Goal: Task Accomplishment & Management: Complete application form

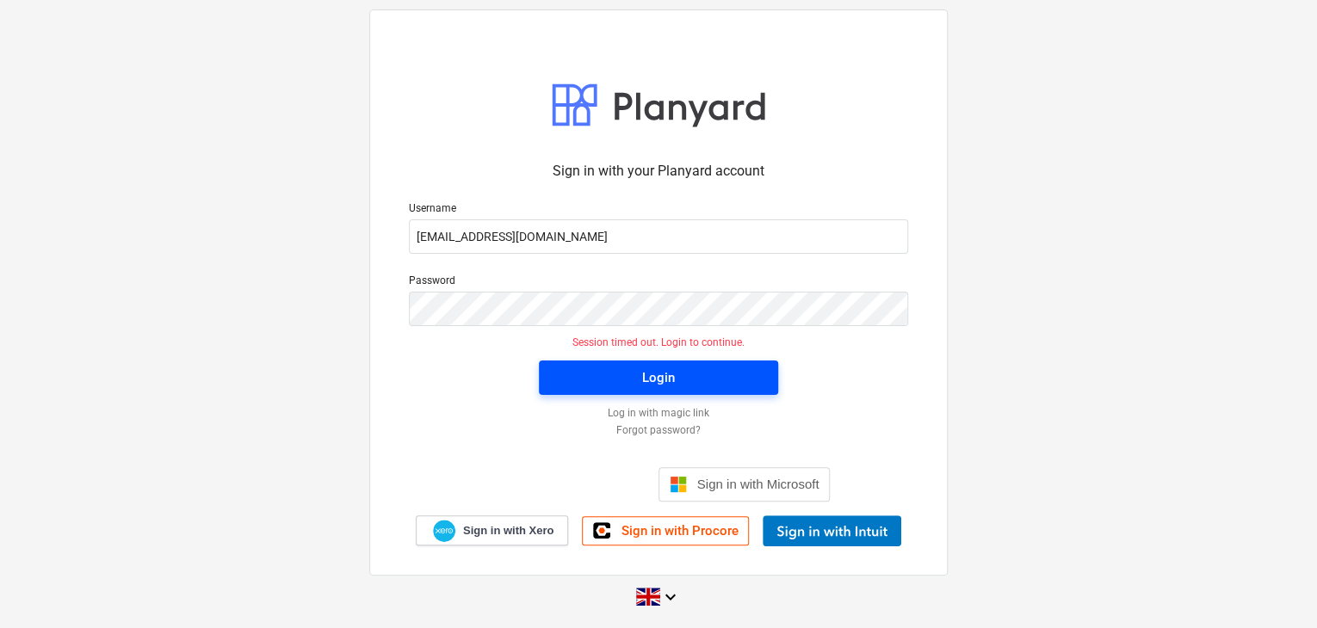
click at [604, 361] on button "Login" at bounding box center [658, 378] width 239 height 34
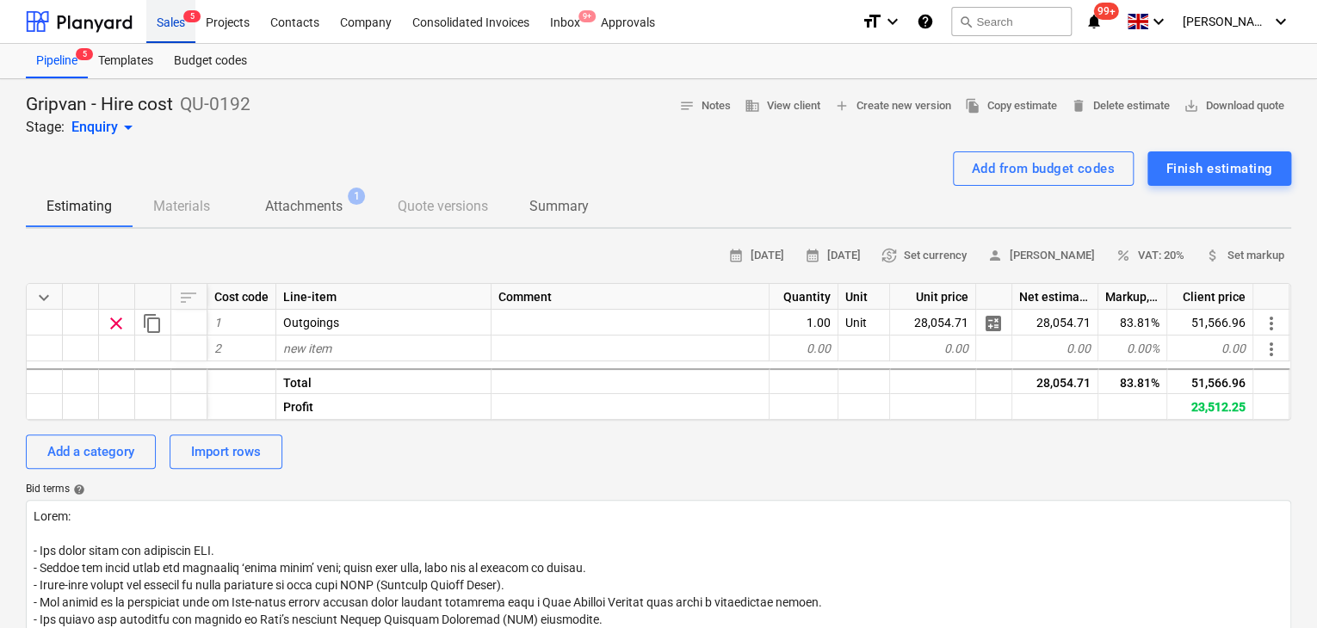
click at [193, 22] on span "5" at bounding box center [191, 16] width 17 height 12
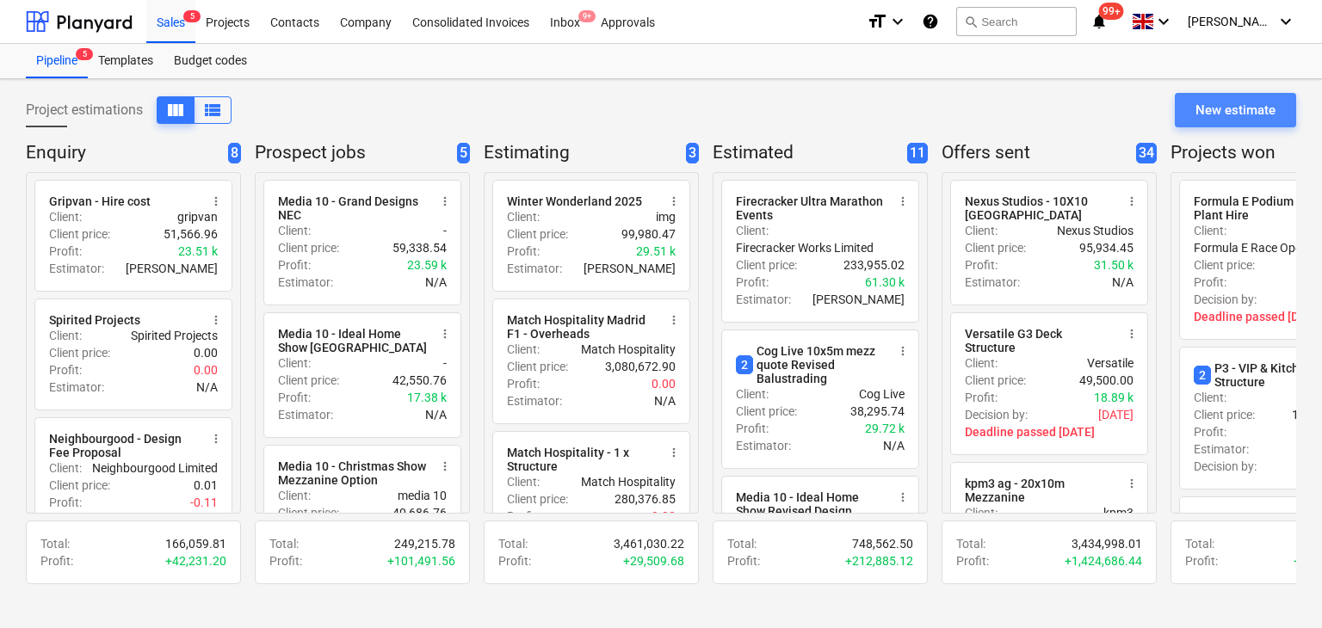
click at [1206, 114] on div "New estimate" at bounding box center [1235, 110] width 80 height 22
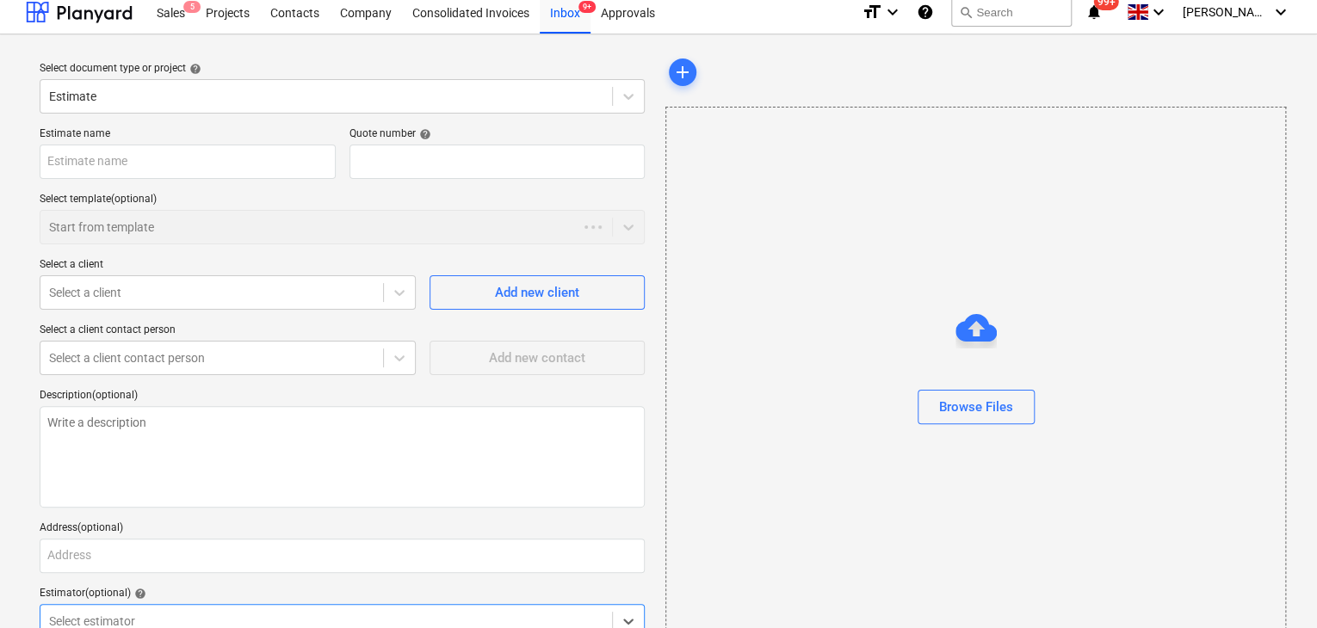
type textarea "x"
type input "QU-0193"
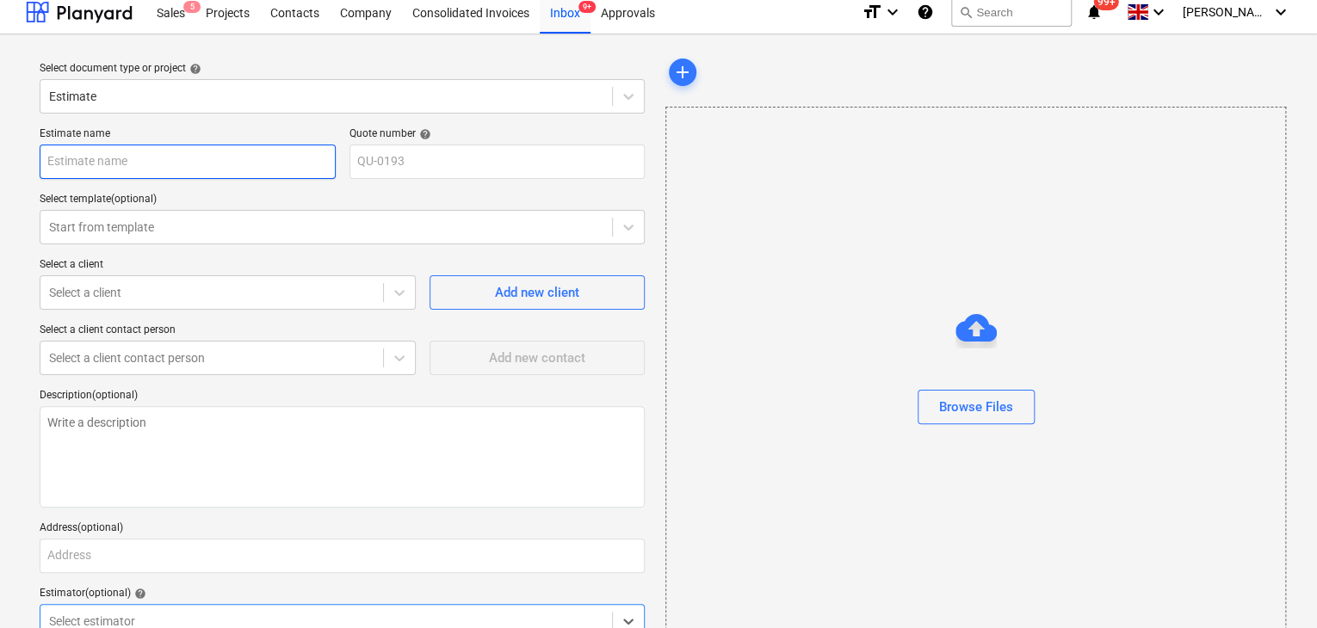
click at [93, 155] on input "text" at bounding box center [188, 162] width 296 height 34
type textarea "x"
type input "G"
type textarea "x"
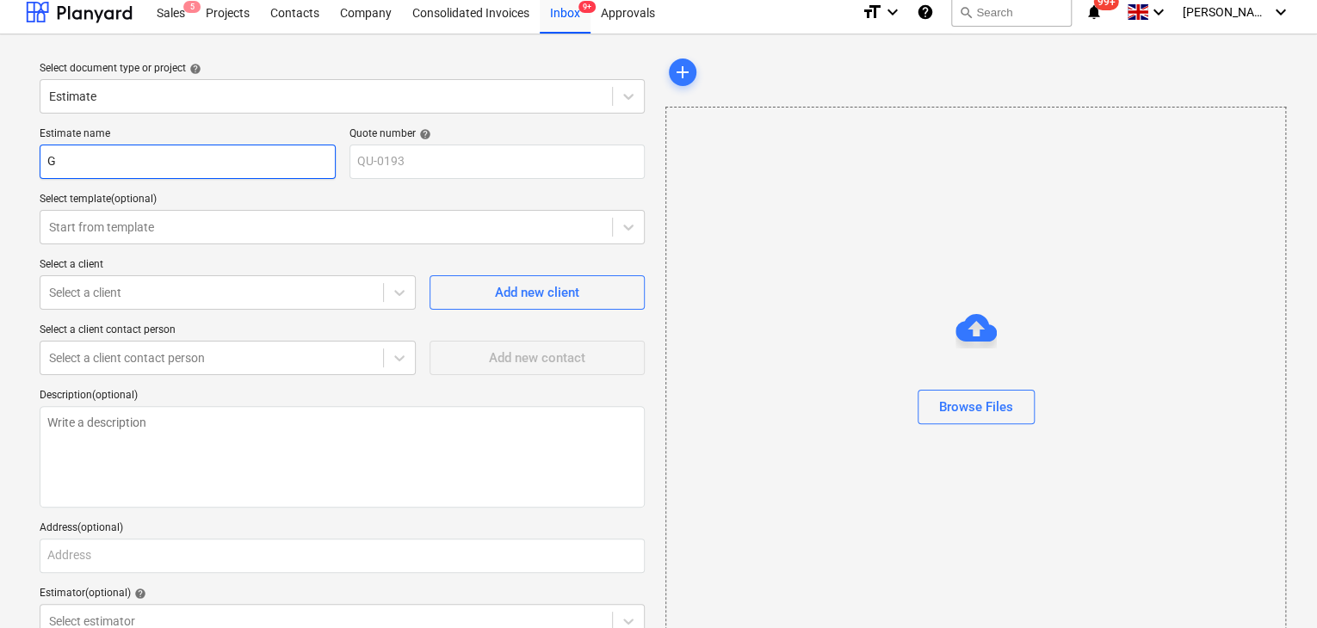
type input "Gr"
type textarea "x"
type input "Gri"
type textarea "x"
type input "Grip"
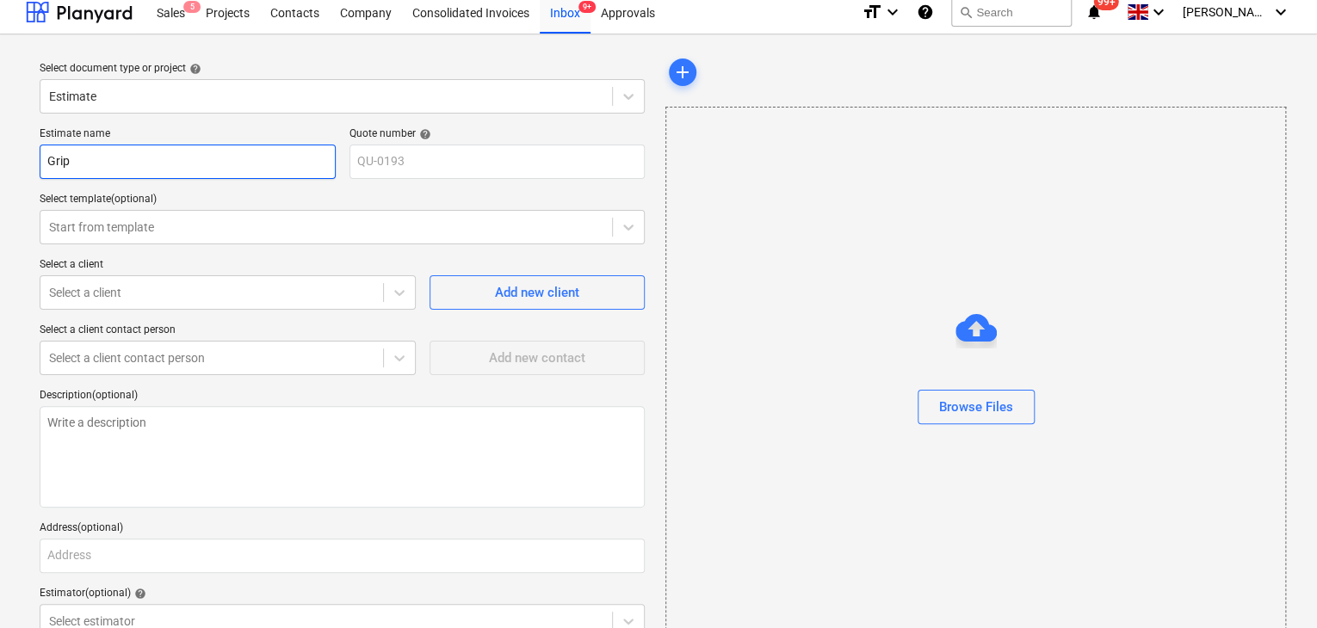
type textarea "x"
type input "Gripv"
type textarea "x"
type input "Gripva"
type textarea "x"
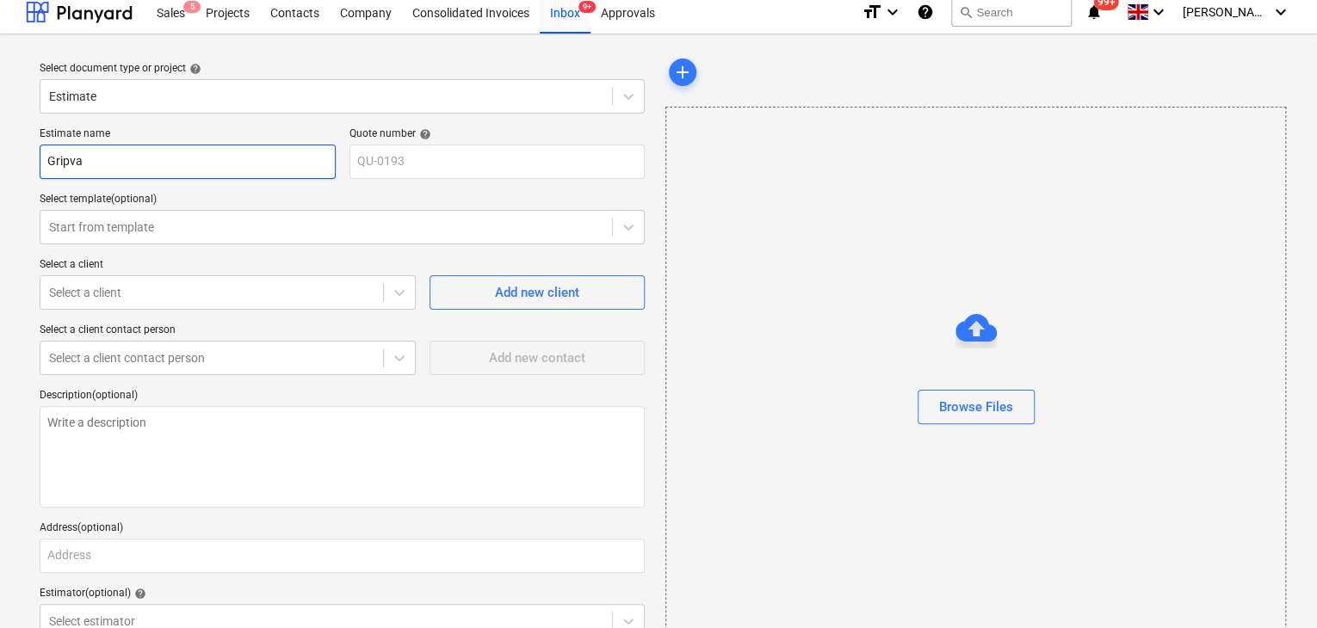
type input "Gripvan"
type textarea "x"
type input "Gripvan"
type textarea "x"
type input "Gripvan m"
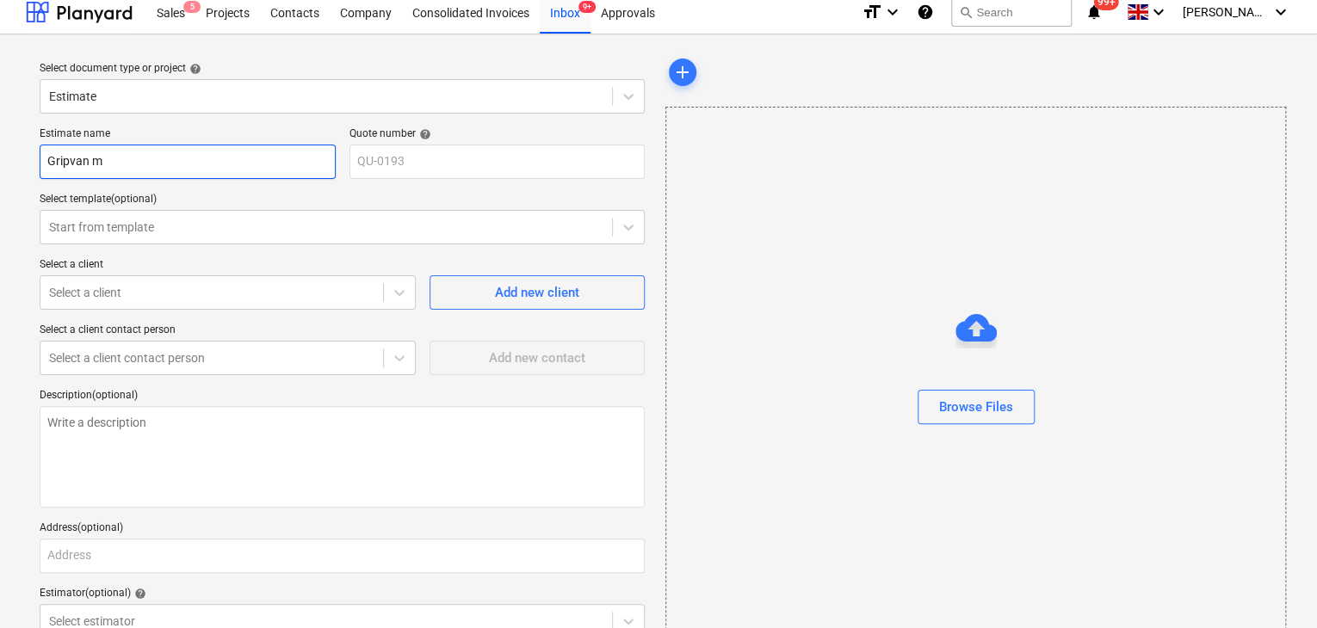
type textarea "x"
type input "Gripvan m6"
type textarea "x"
type input "Gripvan m6"
type textarea "x"
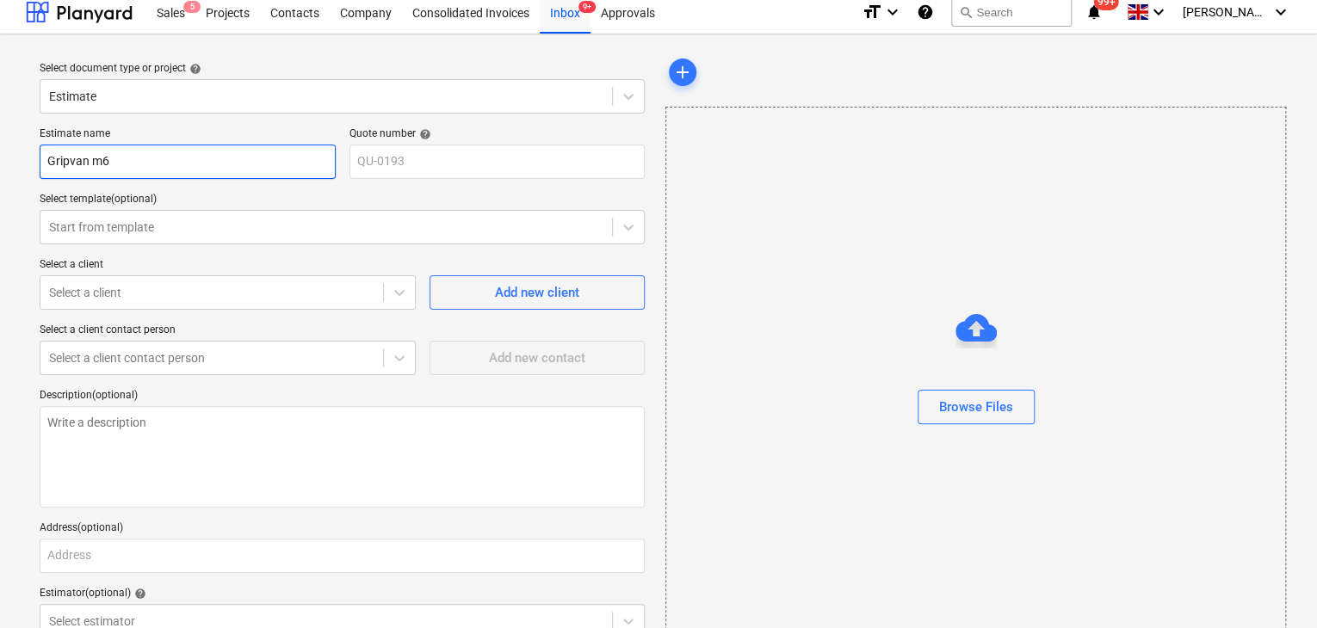
type input "Gripvan m6 P"
type textarea "x"
type input "Gripvan m6 Pu"
type textarea "x"
type input "Gripvan m6 Pur"
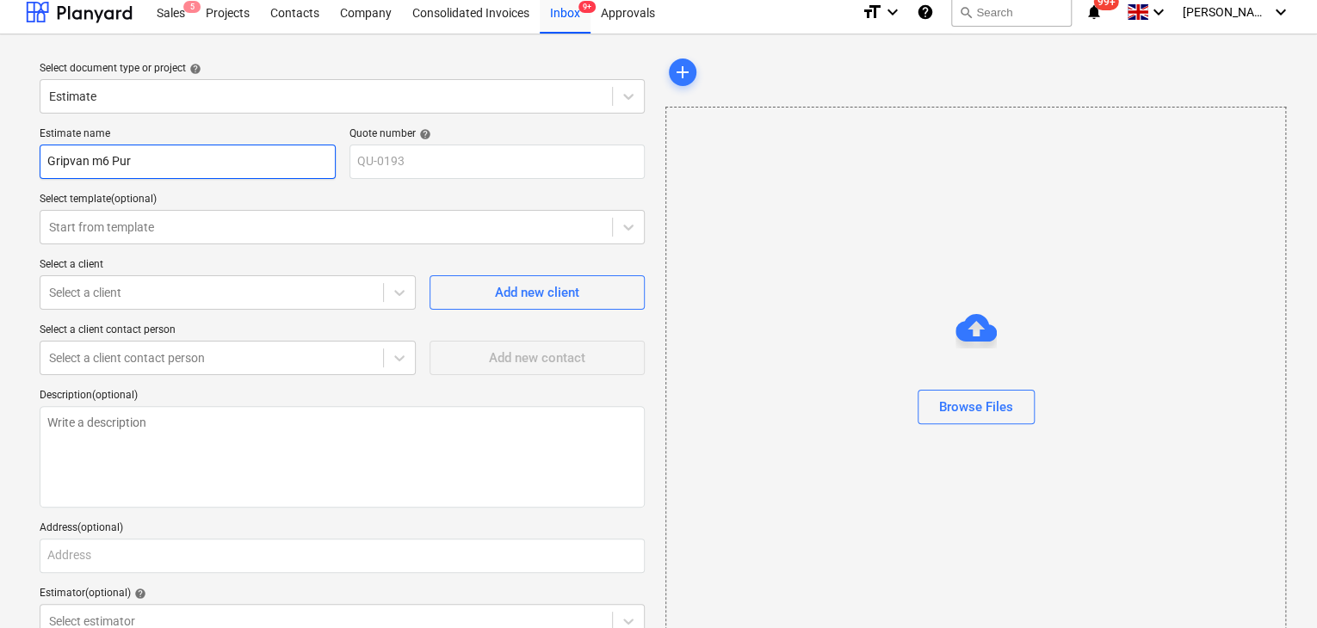
type textarea "x"
type input "Gripvan m6 Purc"
type textarea "x"
type input "Gripvan m6 Purch"
type textarea "x"
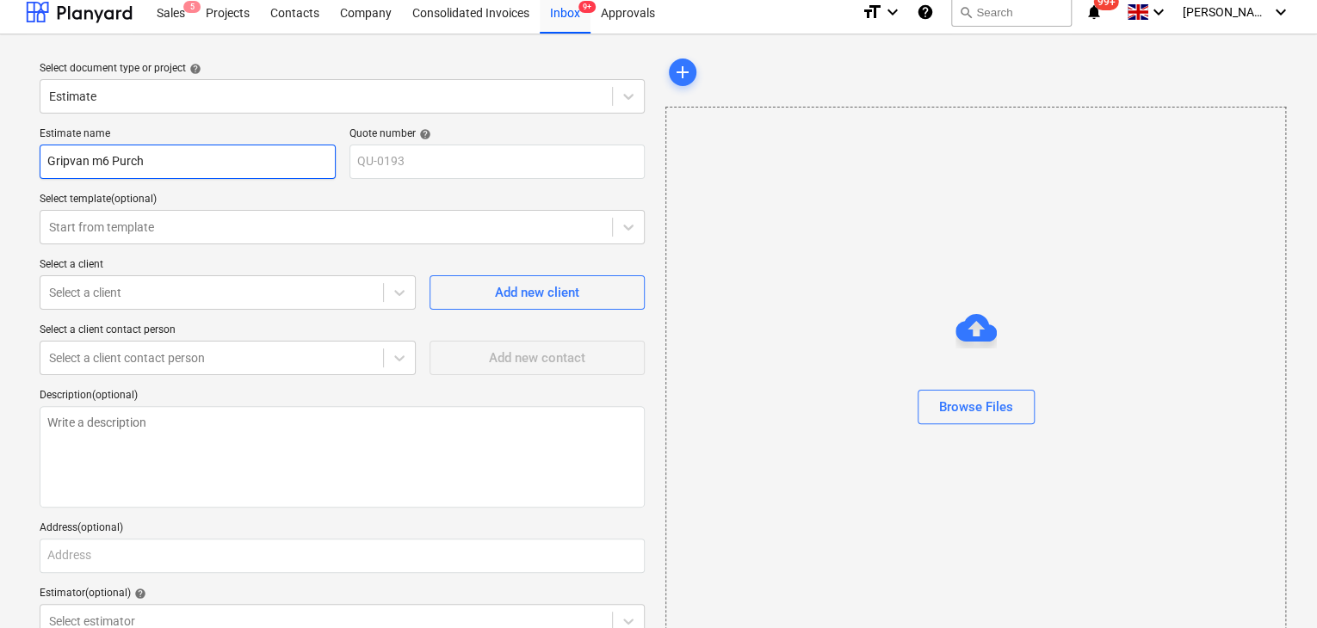
type input "Gripvan m6 Purcha"
type textarea "x"
type input "Gripvan m6 Purchas"
type textarea "x"
type input "Gripvan m6 Purchase"
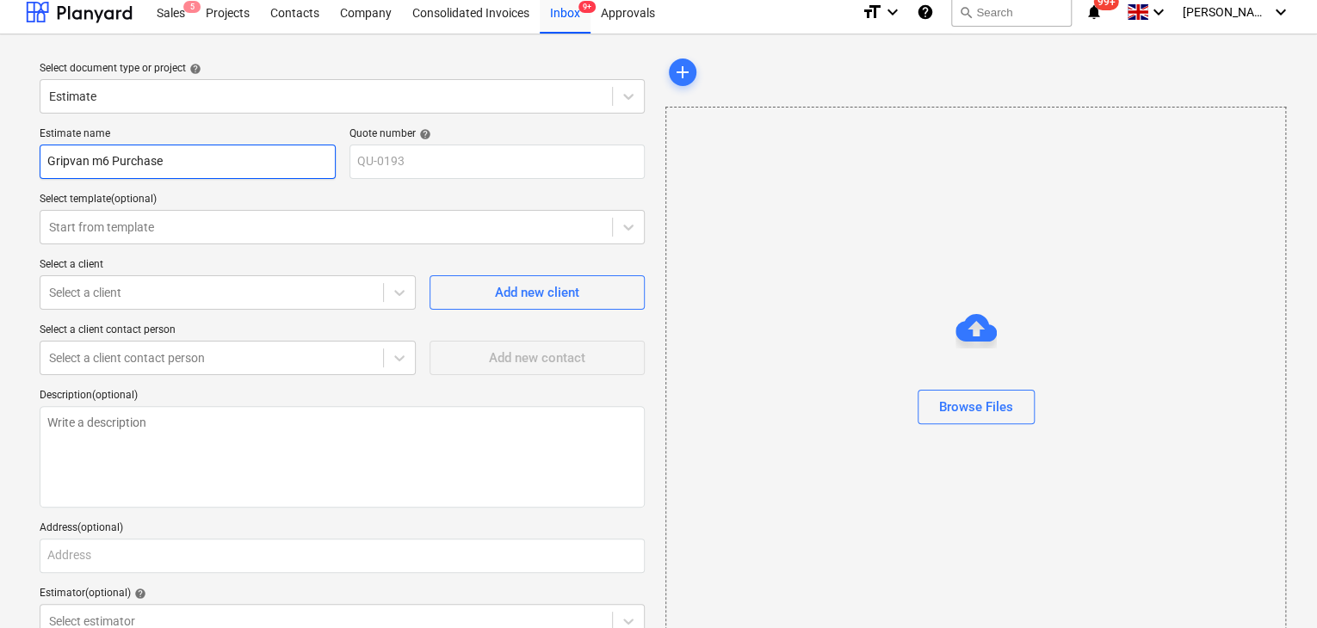
type textarea "x"
type input "Gripvan m6 Purchase"
type textarea "x"
type input "Gripvan m6 Purchase C"
type textarea "x"
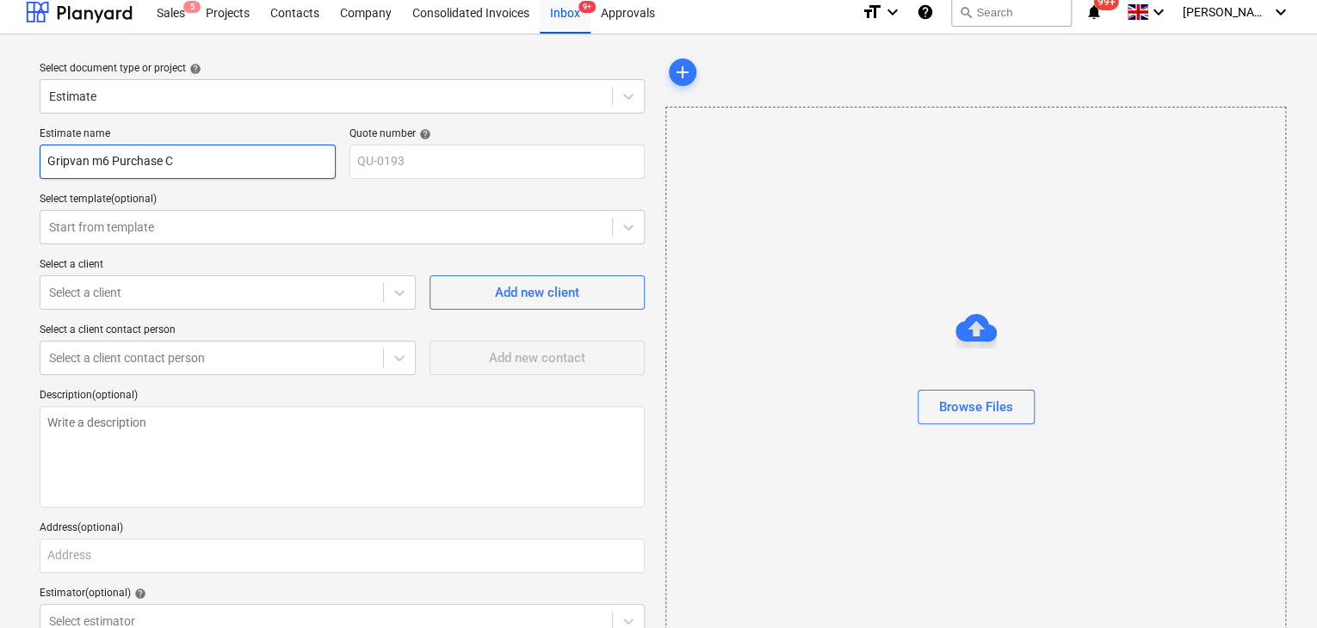
type input "Gripvan m6 Purchase Co"
type textarea "x"
type input "Gripvan m6 Purchase Cos"
type textarea "x"
type input "Gripvan m6 Purchase Cost"
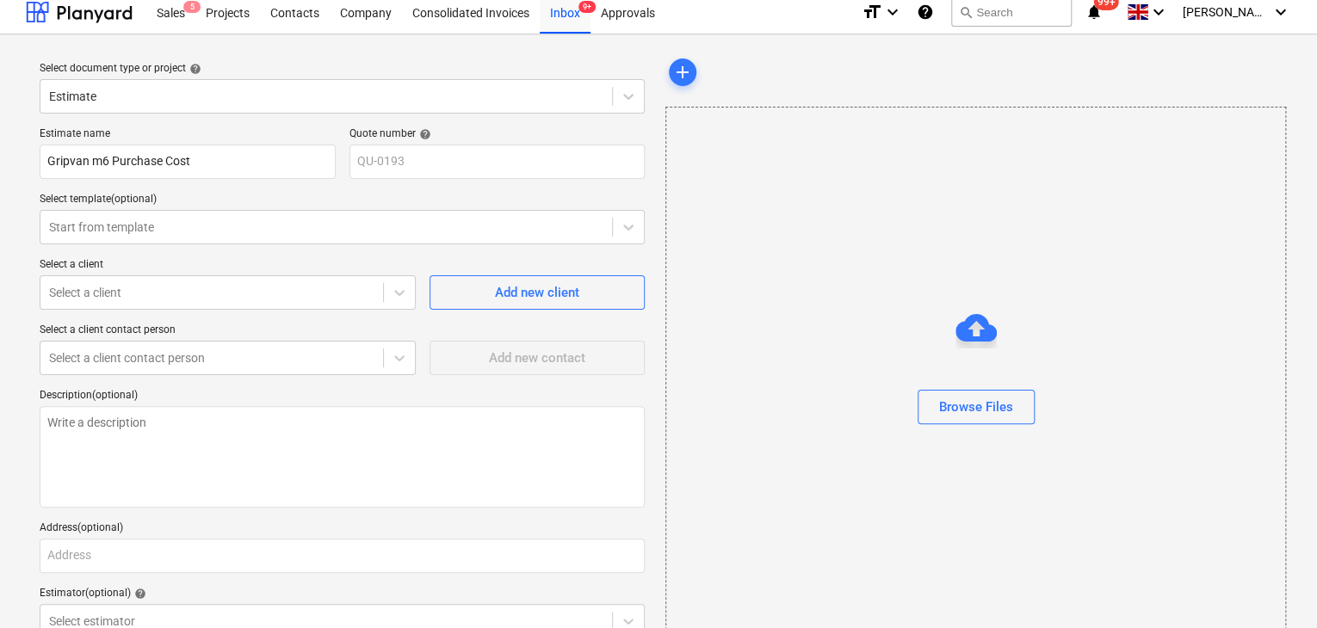
type textarea "x"
click at [0, 214] on div "Select document type or project help Estimate Estimate name Gripvan m6 Purchase…" at bounding box center [658, 387] width 1317 height 707
click at [137, 284] on div at bounding box center [211, 292] width 325 height 17
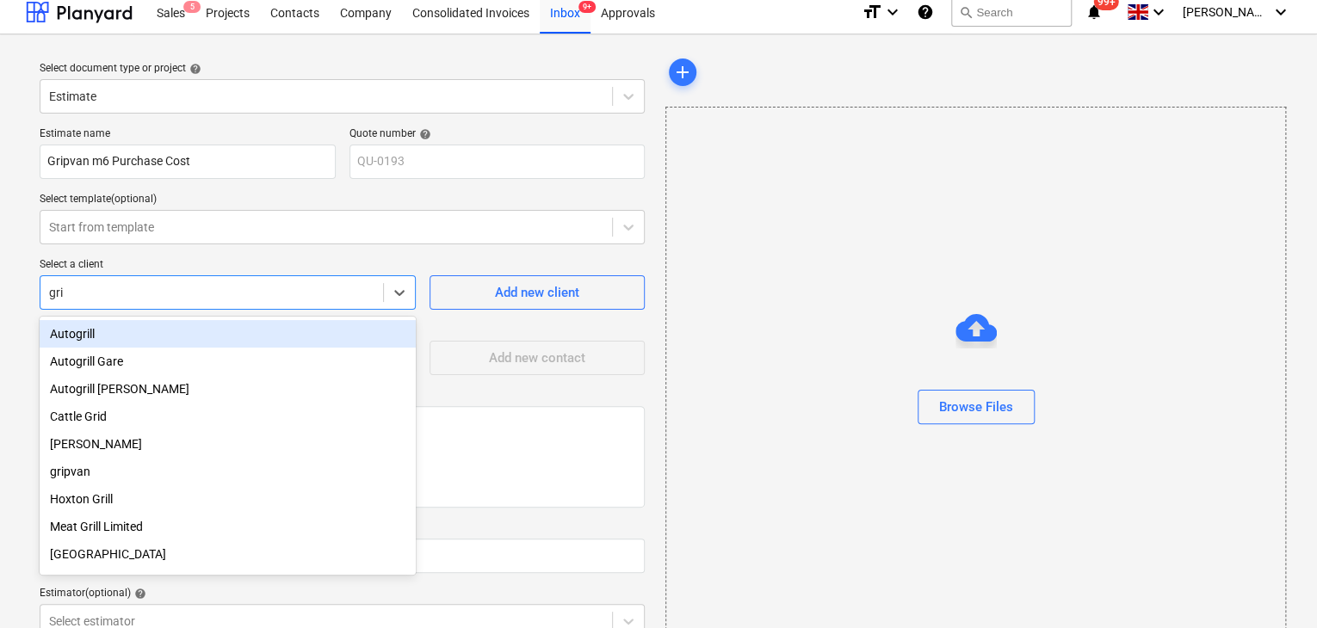
type input "grip"
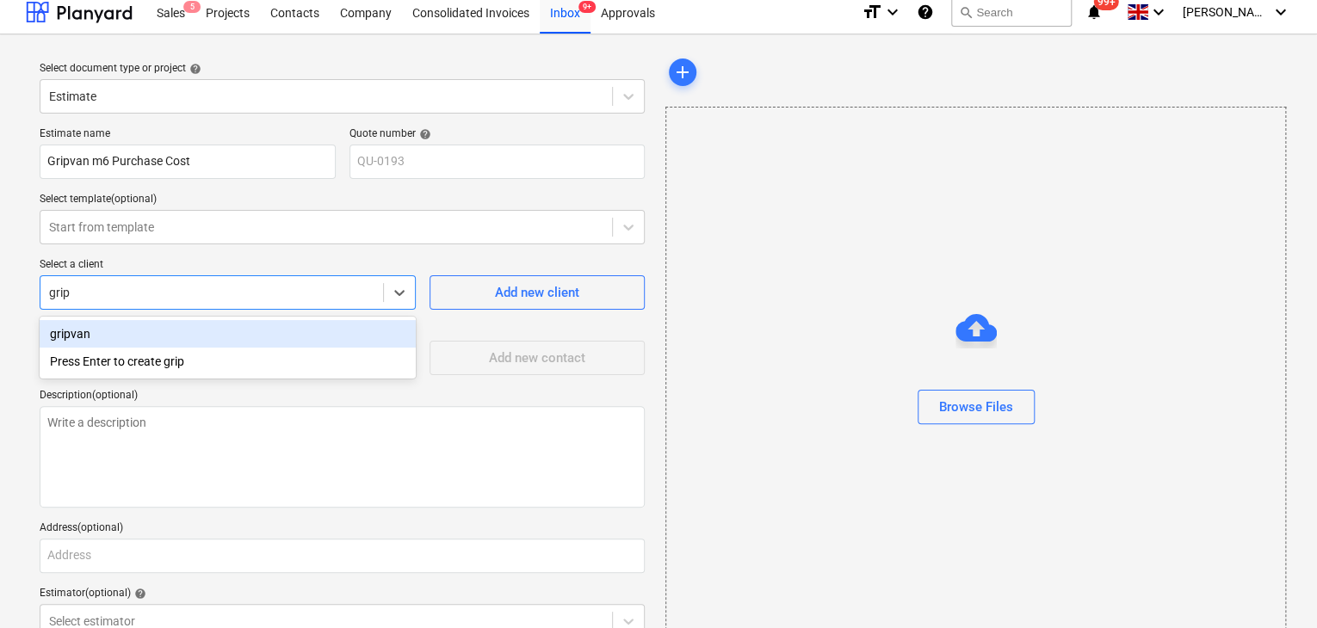
click at [87, 320] on div "gripvan" at bounding box center [228, 334] width 376 height 28
type textarea "x"
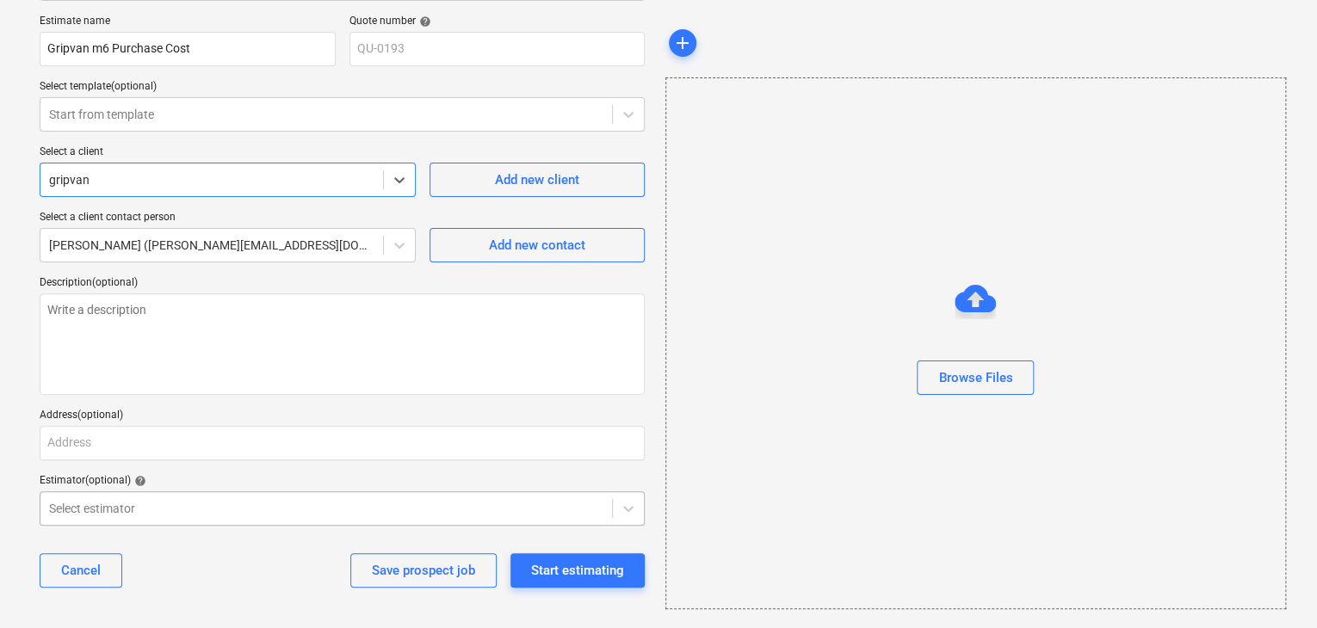
scroll to position [231, 0]
click at [76, 503] on body "Sales 5 Projects Contacts Company Consolidated Invoices Inbox 9+ Approvals form…" at bounding box center [658, 191] width 1317 height 628
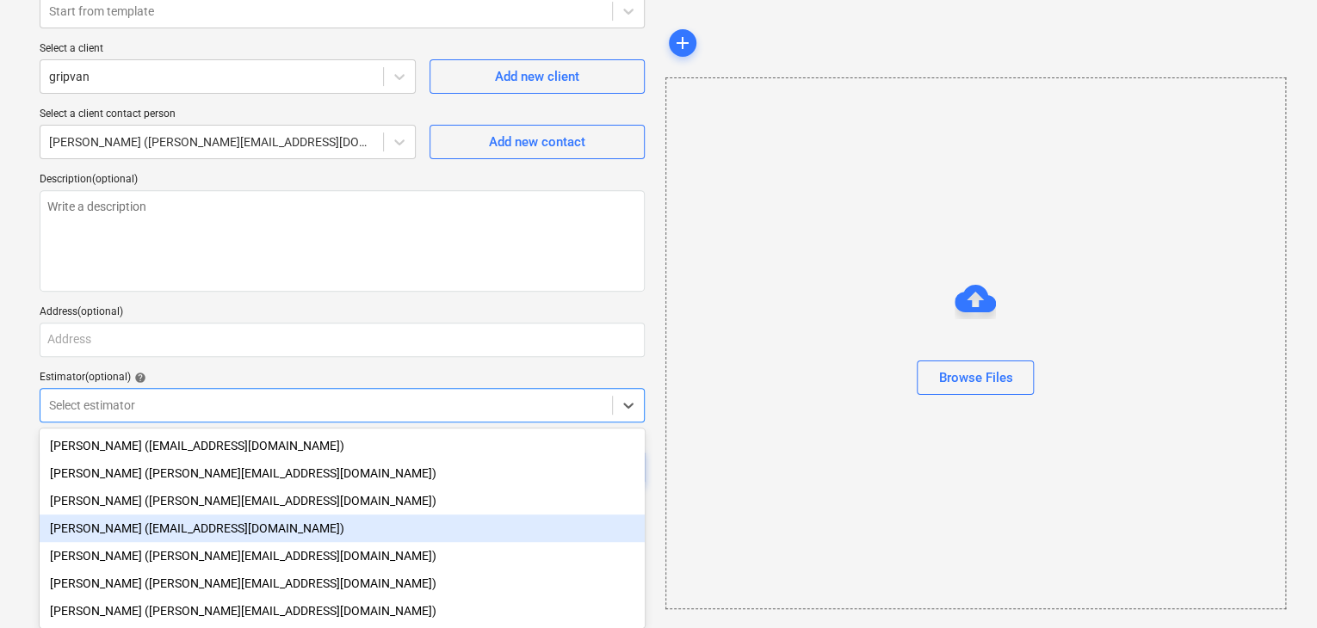
click at [141, 530] on div "[PERSON_NAME] ([EMAIL_ADDRESS][DOMAIN_NAME])" at bounding box center [342, 529] width 605 height 28
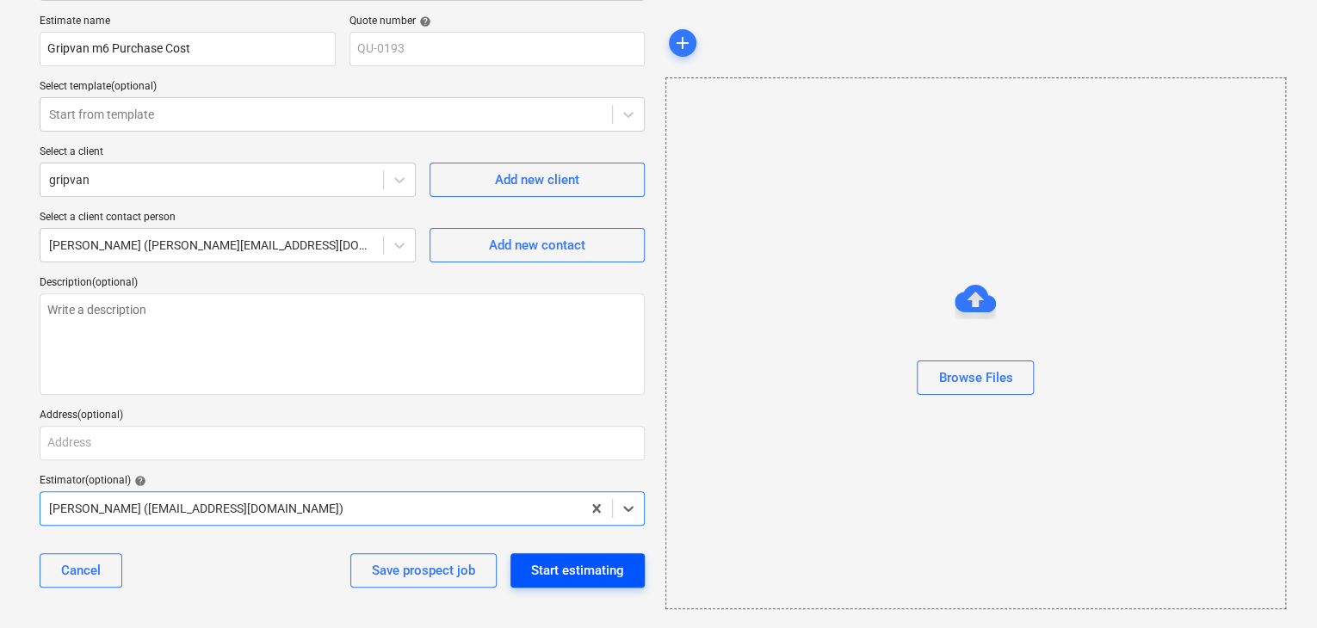
click at [595, 580] on div "Start estimating" at bounding box center [577, 570] width 93 height 22
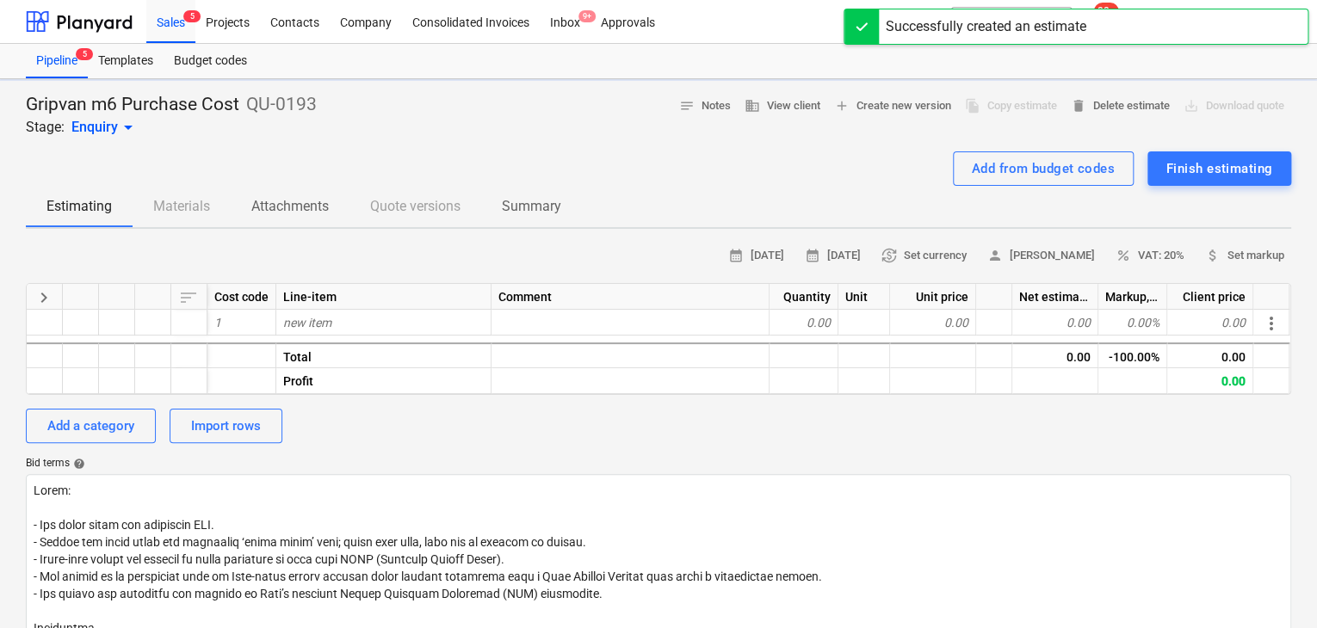
type textarea "x"
